Goal: Book appointment/travel/reservation

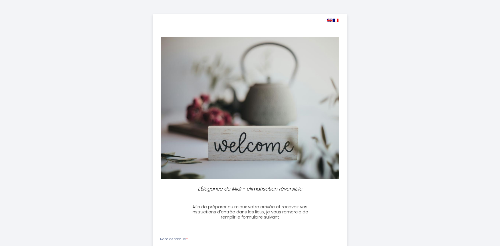
select select
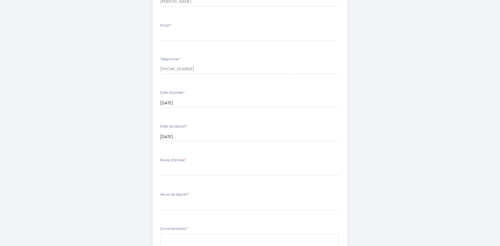
scroll to position [292, 0]
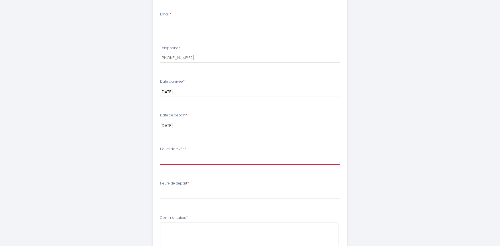
click at [176, 159] on select "16:00 16:30 17:00 17:30 18:00 18:30 19:00 19:30 20:00 20:30 21:00 21:30 22:00 2…" at bounding box center [250, 159] width 180 height 11
select select "16:00"
click at [160, 154] on select "16:00 16:30 17:00 17:30 18:00 18:30 19:00 19:30 20:00 20:30 21:00 21:30 22:00 2…" at bounding box center [250, 159] width 180 height 11
click at [166, 182] on label "Heure de départ *" at bounding box center [174, 183] width 29 height 5
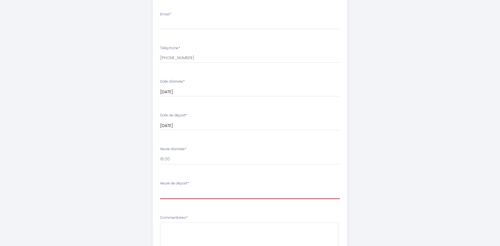
click at [164, 191] on select "00:00 00:30 01:00 01:30 02:00 02:30 03:00 03:30 04:00 04:30 05:00 05:30 06:00 0…" at bounding box center [250, 193] width 180 height 11
select select "10:30"
click at [160, 188] on select "00:00 00:30 01:00 01:30 02:00 02:30 03:00 03:30 04:00 04:30 05:00 05:30 06:00 0…" at bounding box center [250, 193] width 180 height 11
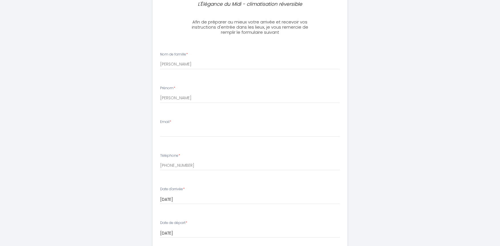
scroll to position [184, 0]
click at [166, 130] on input "Email *" at bounding box center [250, 132] width 180 height 10
type input "[EMAIL_ADDRESS][DOMAIN_NAME]"
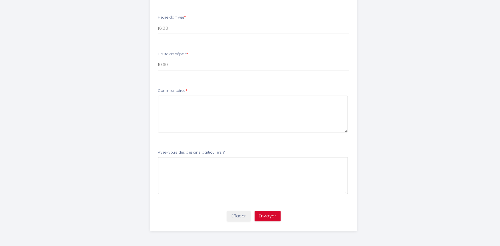
scroll to position [410, 0]
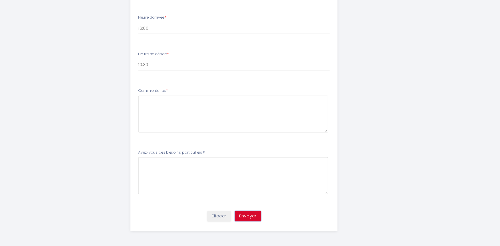
click at [264, 216] on button "Envoyer" at bounding box center [263, 218] width 25 height 10
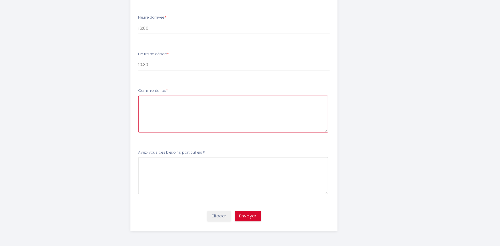
click at [167, 112] on textarea at bounding box center [249, 122] width 179 height 35
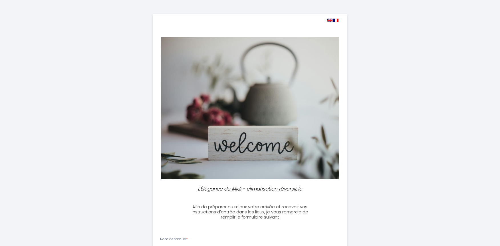
select select
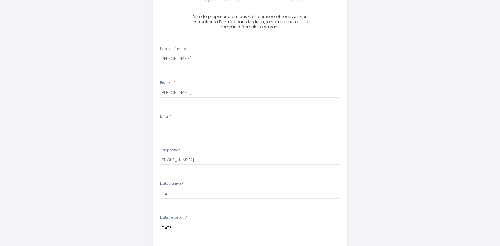
scroll to position [191, 0]
click at [162, 125] on input "Email *" at bounding box center [250, 125] width 180 height 10
type input "[EMAIL_ADDRESS][DOMAIN_NAME]"
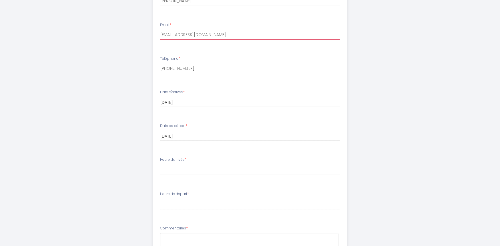
scroll to position [283, 0]
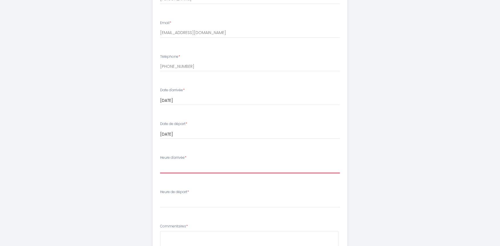
click at [165, 168] on select "16:00 16:30 17:00 17:30 18:00 18:30 19:00 19:30 20:00 20:30 21:00 21:30 22:00 2…" at bounding box center [250, 167] width 180 height 11
select select "16:30"
click at [160, 162] on select "16:00 16:30 17:00 17:30 18:00 18:30 19:00 19:30 20:00 20:30 21:00 21:30 22:00 2…" at bounding box center [250, 167] width 180 height 11
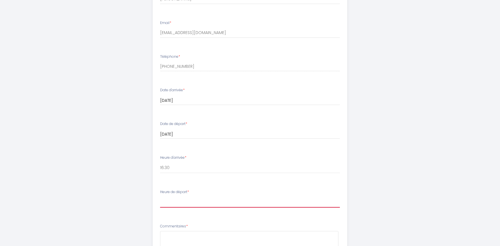
click at [163, 200] on select "00:00 00:30 01:00 01:30 02:00 02:30 03:00 03:30 04:00 04:30 05:00 05:30 06:00 0…" at bounding box center [250, 202] width 180 height 11
select select "10:30"
click at [160, 197] on select "00:00 00:30 01:00 01:30 02:00 02:30 03:00 03:30 04:00 04:30 05:00 05:30 06:00 0…" at bounding box center [250, 202] width 180 height 11
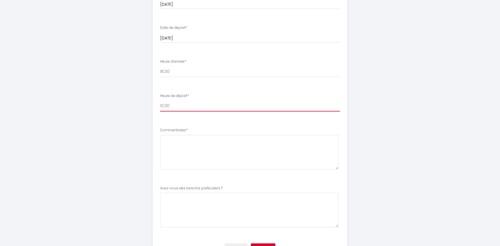
scroll to position [380, 0]
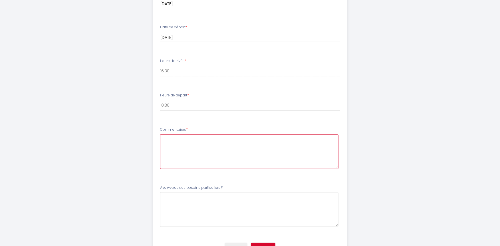
click at [164, 144] on textarea at bounding box center [249, 151] width 179 height 35
type textarea "N/A"
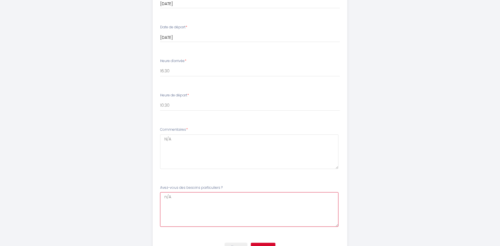
scroll to position [410, 0]
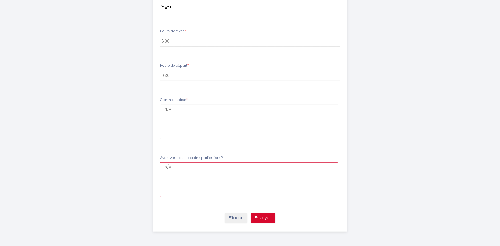
type \?9 "n/A"
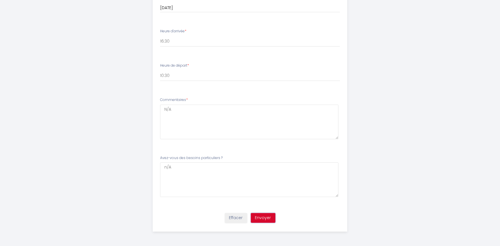
click at [263, 218] on button "Envoyer" at bounding box center [263, 218] width 25 height 10
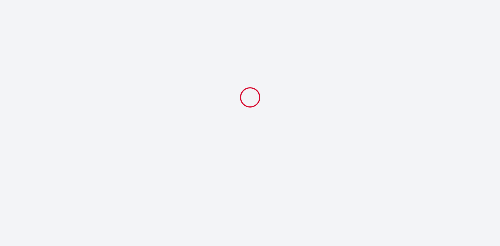
scroll to position [0, 0]
select select "16:30"
select select "10:30"
